Goal: Transaction & Acquisition: Download file/media

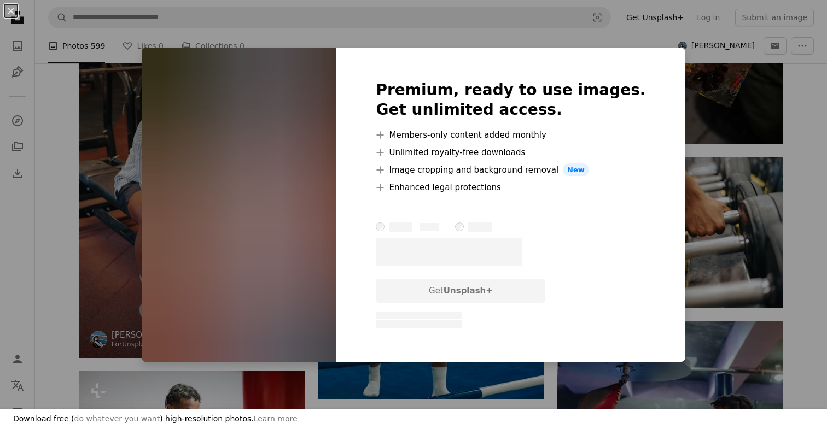
scroll to position [33843, 0]
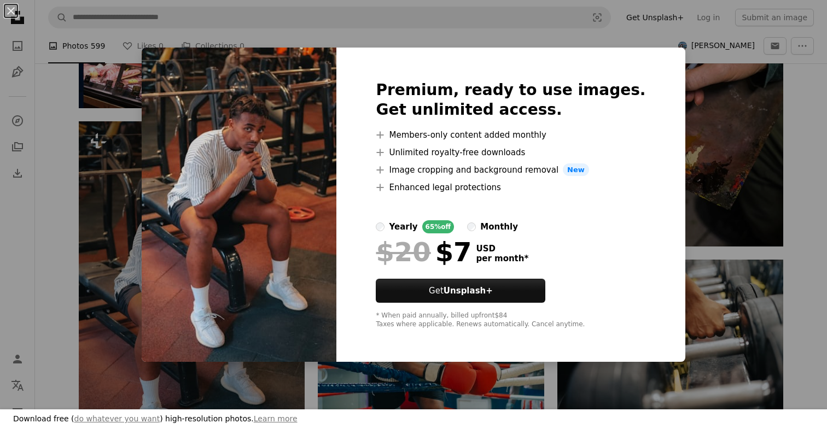
click at [665, 87] on div "An X shape Download free ( do whatever you want ) high-resolution photos. Learn…" at bounding box center [413, 214] width 827 height 429
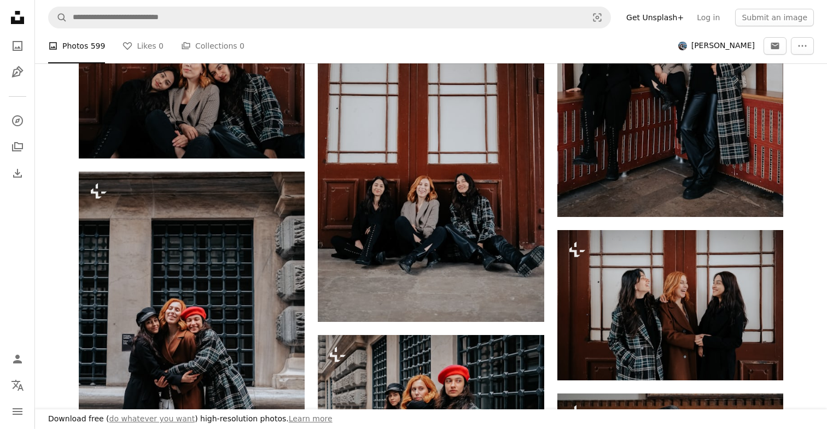
scroll to position [18849, 0]
